Goal: Check status

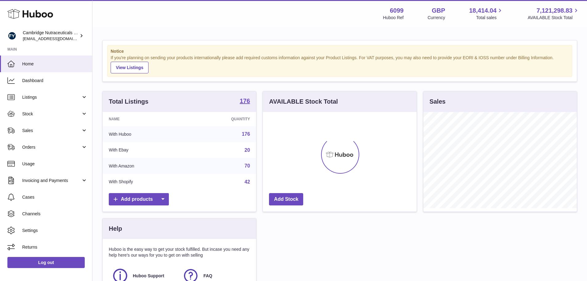
scroll to position [96, 154]
click at [45, 112] on span "Stock" at bounding box center [51, 114] width 59 height 6
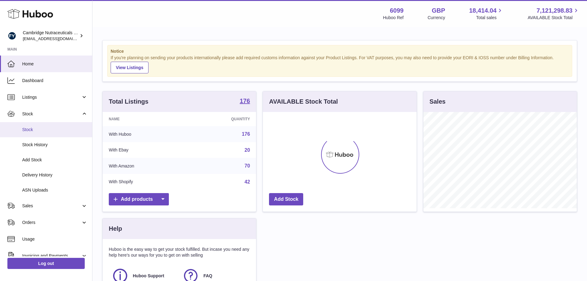
click at [40, 131] on span "Stock" at bounding box center [54, 130] width 65 height 6
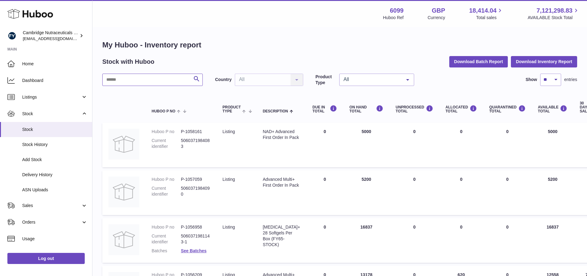
click at [132, 79] on input "text" at bounding box center [152, 80] width 100 height 12
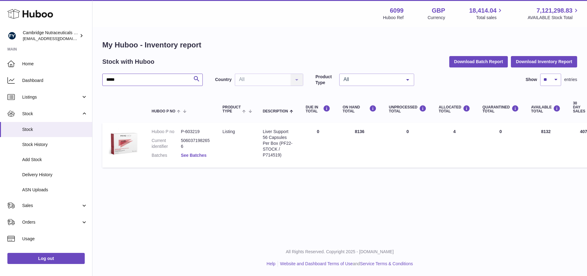
type input "*****"
click at [191, 156] on link "See Batches" at bounding box center [194, 155] width 26 height 5
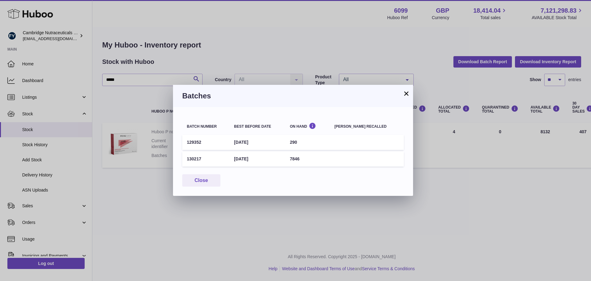
click at [406, 93] on button "×" at bounding box center [406, 93] width 7 height 7
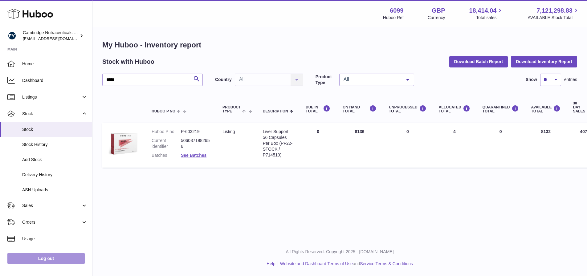
click at [53, 261] on link "Log out" at bounding box center [45, 258] width 77 height 11
